Goal: Task Accomplishment & Management: Use online tool/utility

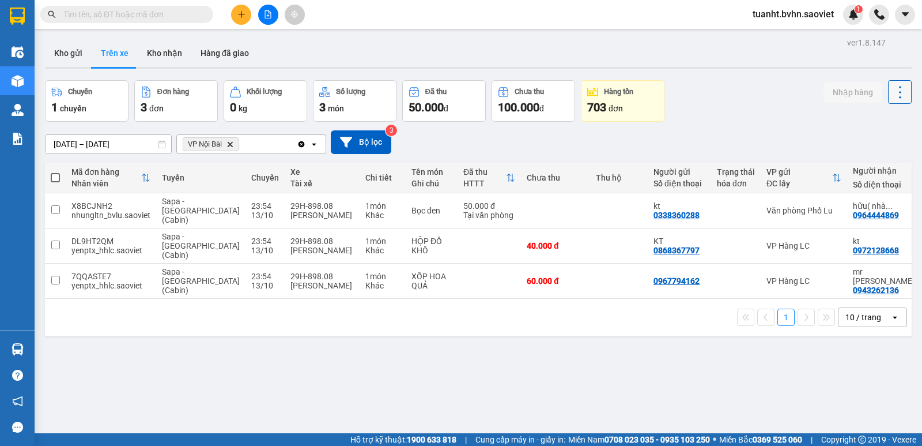
click at [892, 96] on icon at bounding box center [900, 92] width 16 height 16
click at [877, 122] on span "Làm mới" at bounding box center [875, 124] width 32 height 12
click at [87, 60] on button "Kho gửi" at bounding box center [68, 53] width 47 height 28
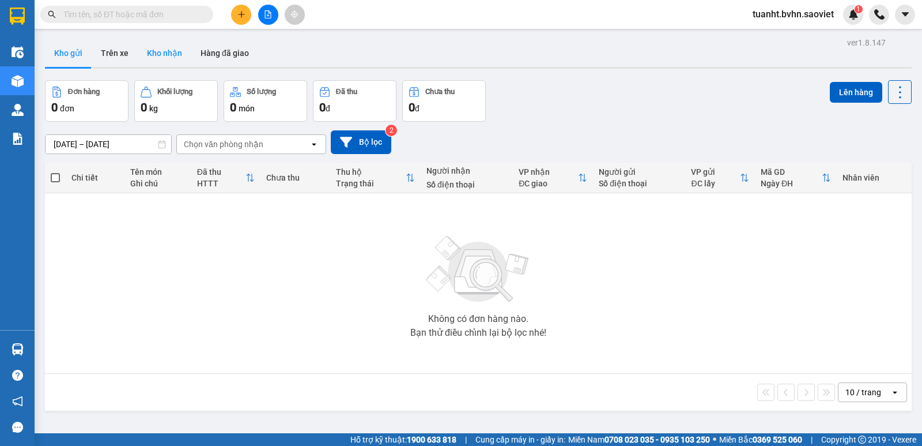
click at [171, 58] on button "Kho nhận" at bounding box center [165, 53] width 54 height 28
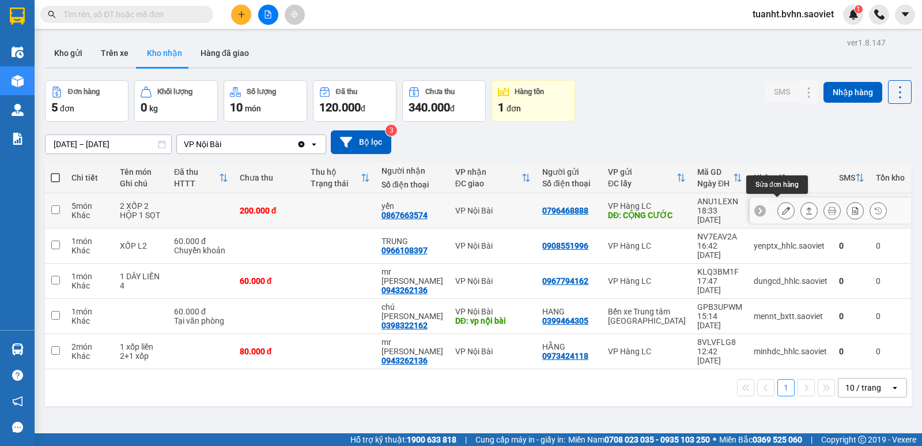
click at [782, 206] on icon at bounding box center [786, 210] width 8 height 8
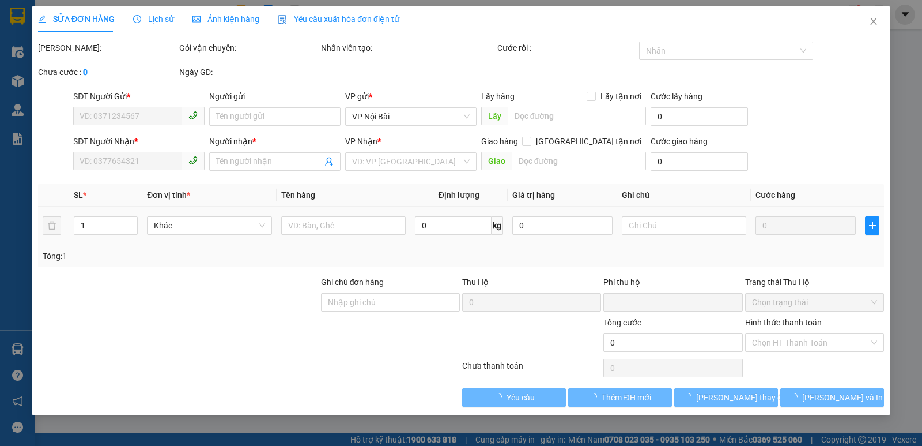
type input "0796468888"
type input "CỘNG CƯỚC"
type input "40.000"
type input "0867663574"
type input "yến"
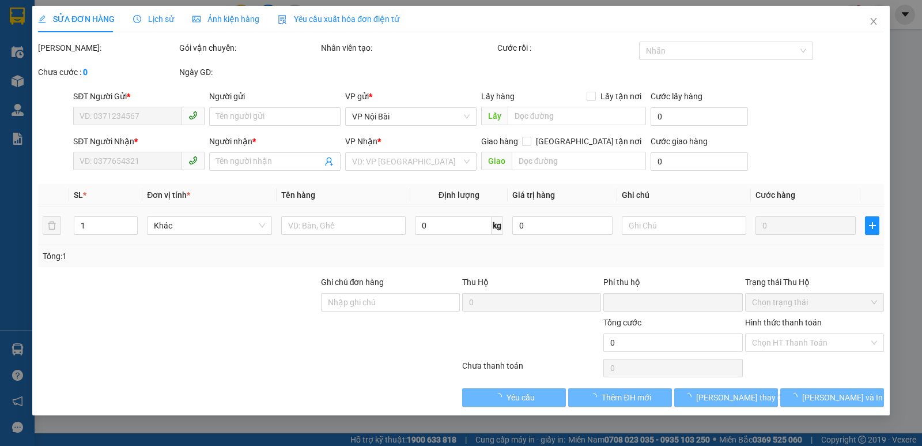
type input "0"
type input "200.000"
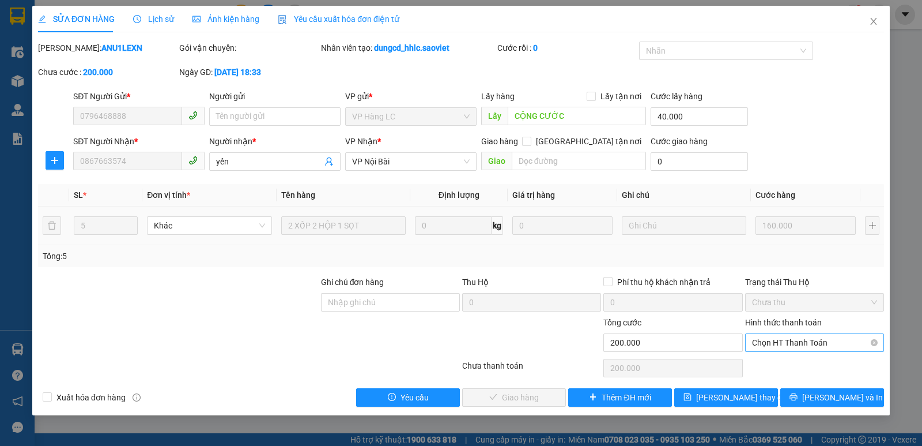
click at [777, 338] on span "Chọn HT Thanh Toán" at bounding box center [814, 342] width 125 height 17
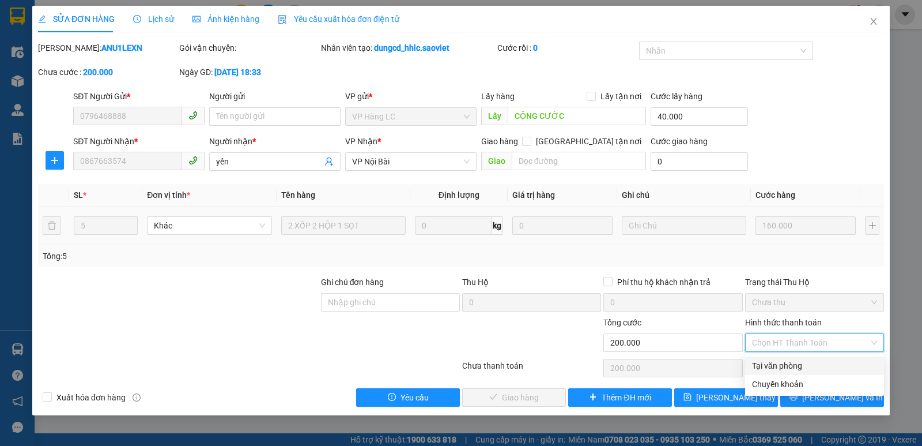
click at [777, 360] on div "Tại văn phòng" at bounding box center [814, 365] width 125 height 13
type input "0"
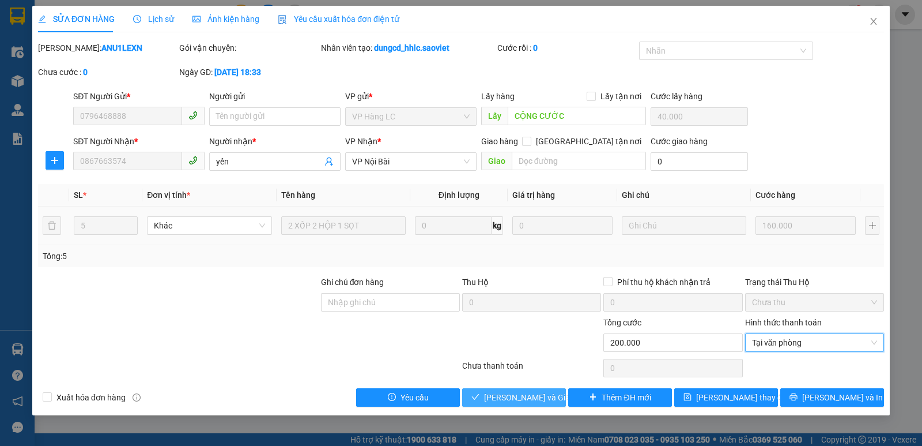
click at [542, 398] on span "[PERSON_NAME] và Giao hàng" at bounding box center [539, 397] width 111 height 13
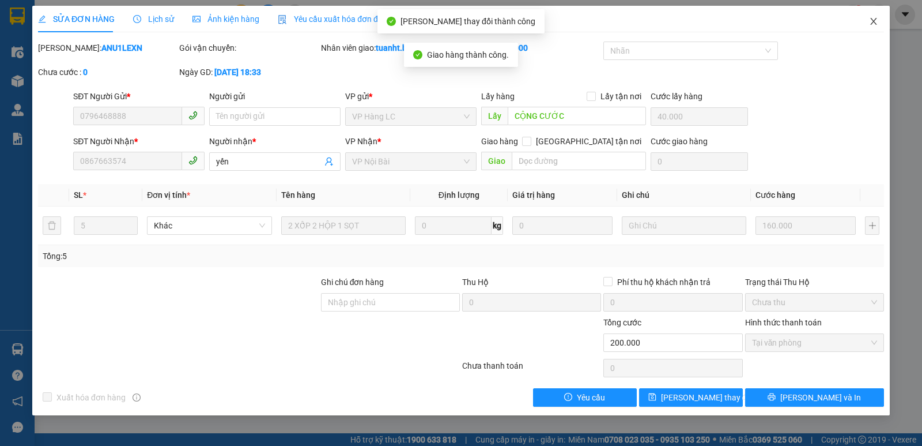
click at [874, 21] on icon "close" at bounding box center [873, 21] width 6 height 7
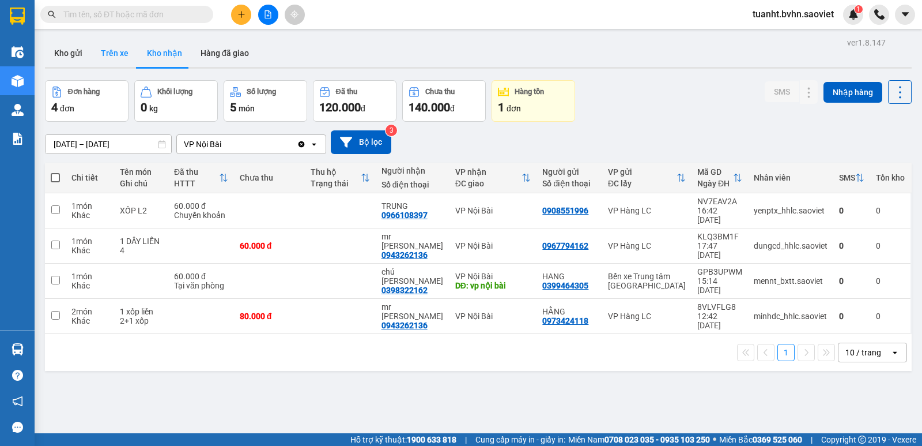
click at [111, 52] on button "Trên xe" at bounding box center [115, 53] width 46 height 28
